Goal: Use online tool/utility: Utilize a website feature to perform a specific function

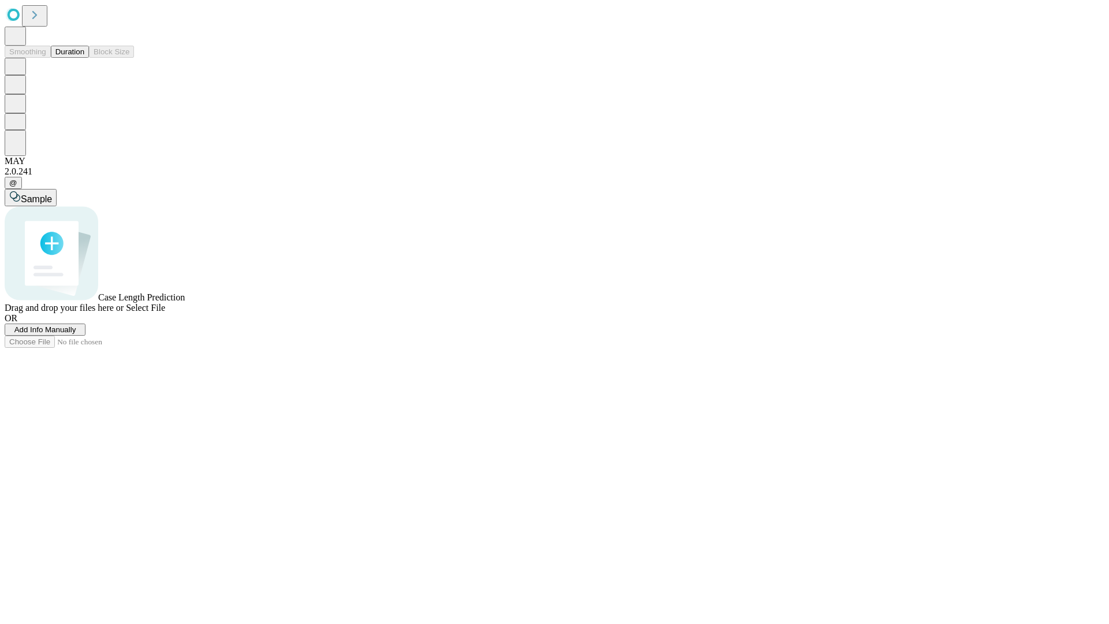
click at [84, 58] on button "Duration" at bounding box center [70, 52] width 38 height 12
click at [76, 334] on span "Add Info Manually" at bounding box center [45, 329] width 62 height 9
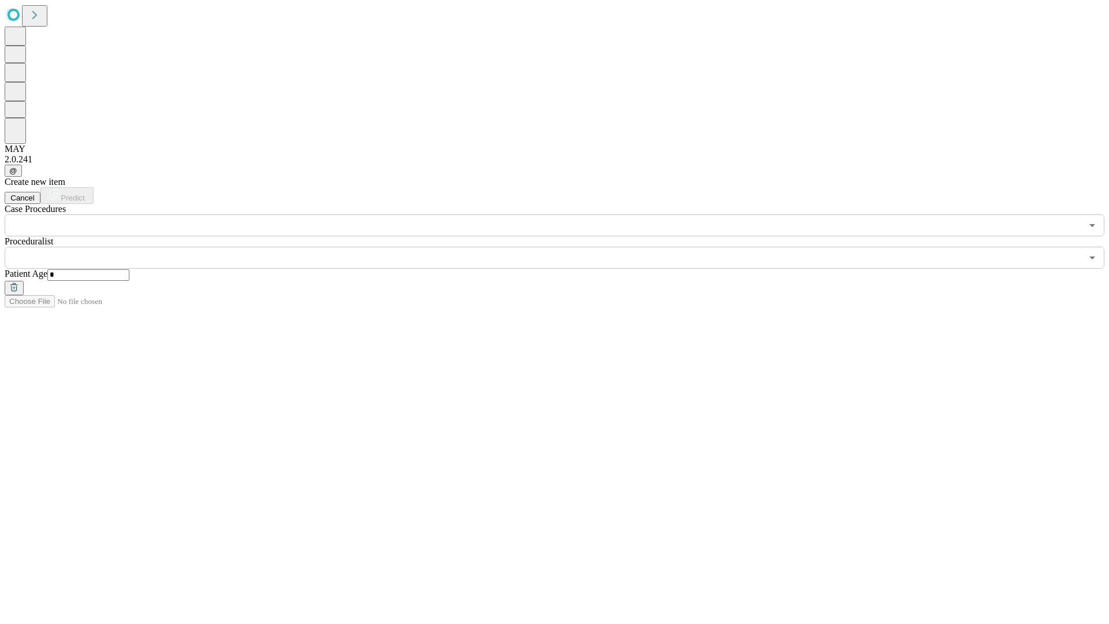
type input "*"
click at [563, 247] on input "text" at bounding box center [544, 258] width 1078 height 22
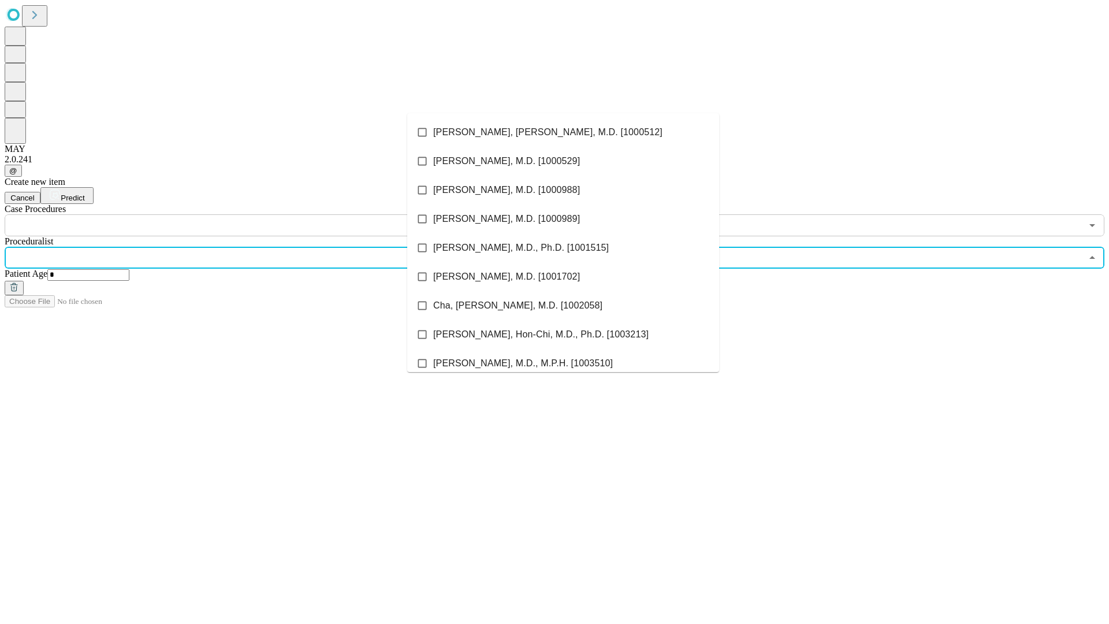
click at [563, 132] on li "[PERSON_NAME], [PERSON_NAME], M.D. [1000512]" at bounding box center [563, 132] width 312 height 29
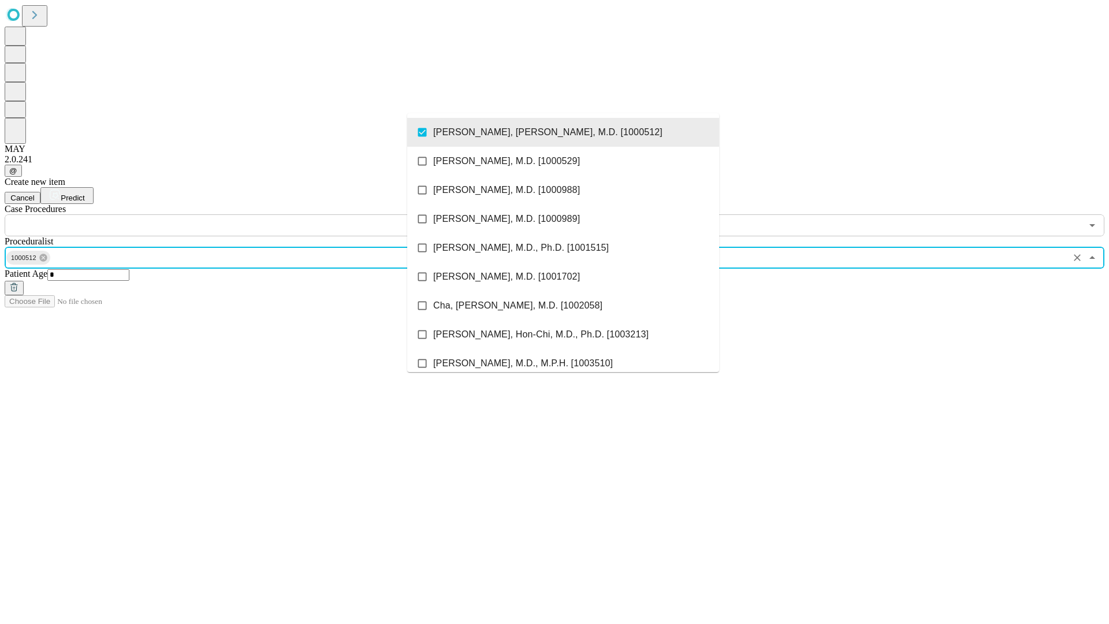
click at [243, 214] on input "text" at bounding box center [544, 225] width 1078 height 22
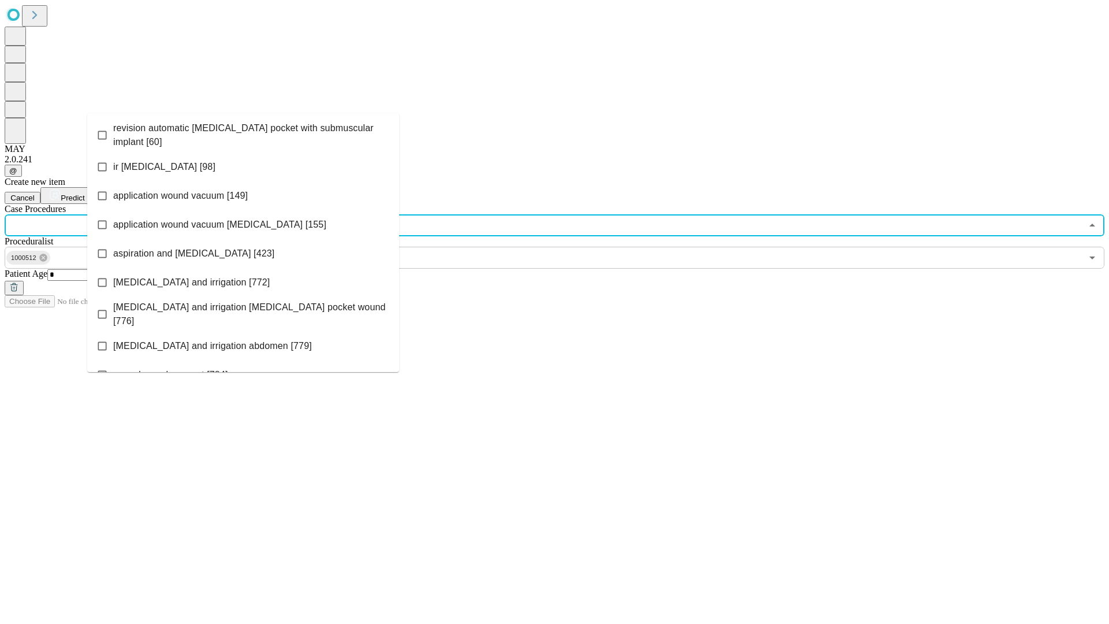
click at [243, 132] on span "revision automatic [MEDICAL_DATA] pocket with submuscular implant [60]" at bounding box center [251, 135] width 277 height 28
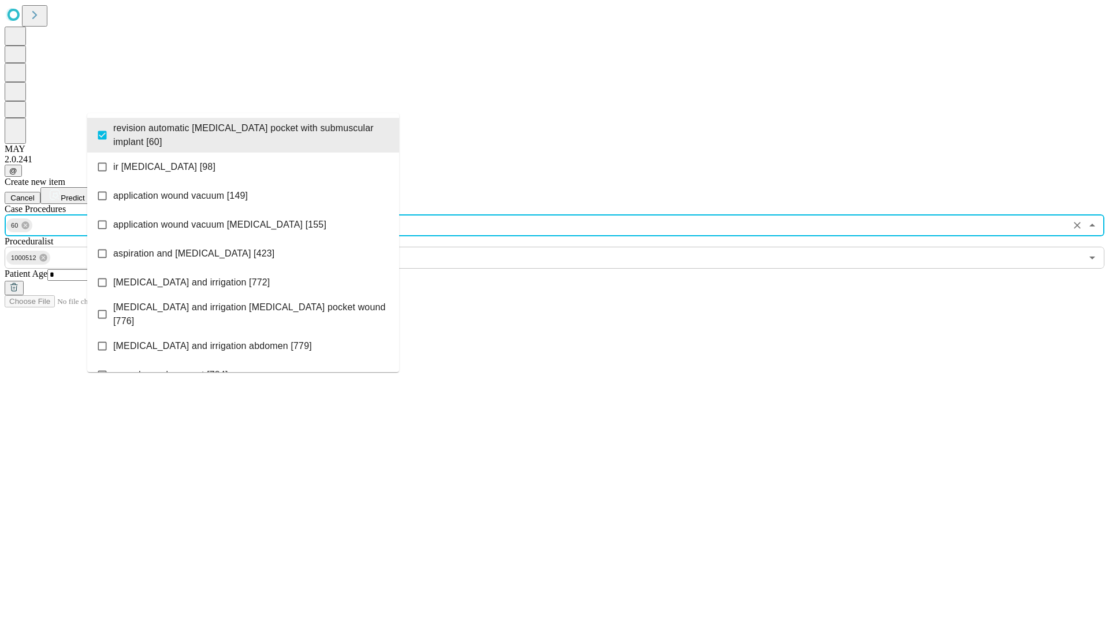
click at [84, 194] on span "Predict" at bounding box center [73, 198] width 24 height 9
